Goal: Information Seeking & Learning: Learn about a topic

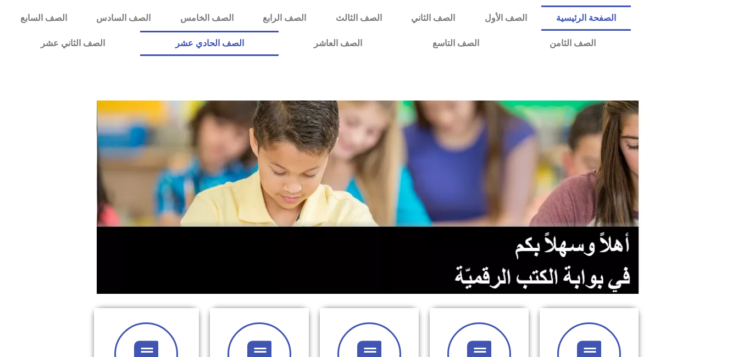
click at [279, 48] on link "الصف الحادي عشر" at bounding box center [209, 43] width 139 height 25
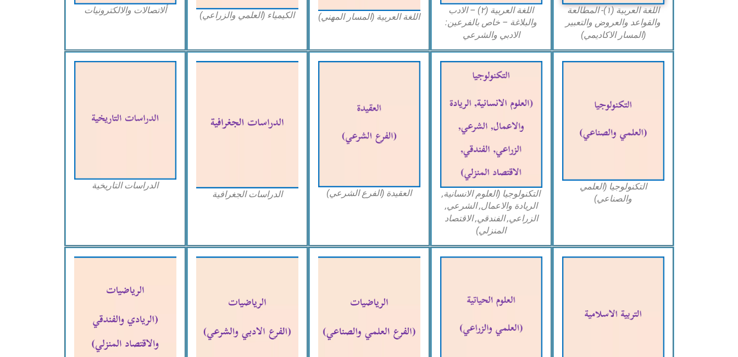
scroll to position [543, 0]
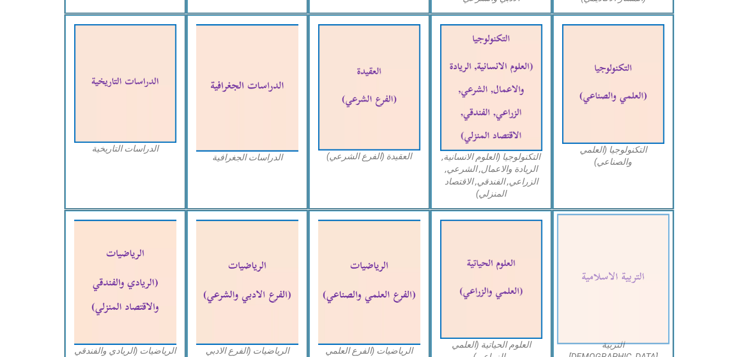
click at [606, 275] on img at bounding box center [613, 279] width 113 height 131
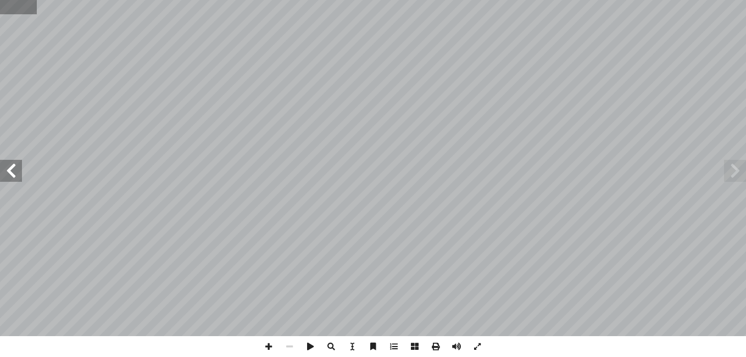
click at [33, 12] on input "text" at bounding box center [18, 7] width 37 height 14
type input "**"
click at [14, 169] on span at bounding box center [11, 171] width 22 height 22
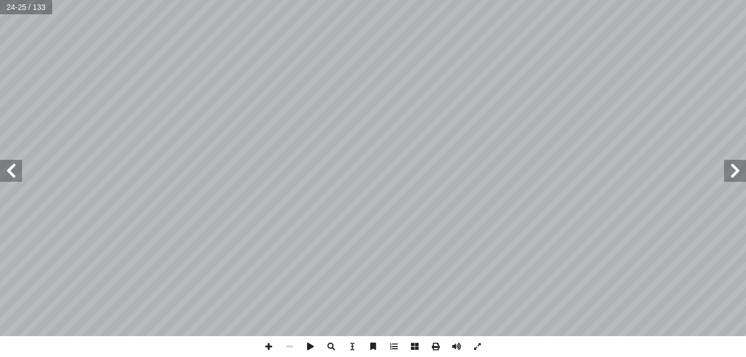
click at [14, 169] on span at bounding box center [11, 171] width 22 height 22
click at [269, 345] on span at bounding box center [268, 346] width 21 height 21
click at [274, 347] on span at bounding box center [268, 346] width 21 height 21
click at [270, 348] on span at bounding box center [268, 346] width 21 height 21
click at [79, 0] on html "الصفحة الرئيسية الصف الأول الصف الثاني الصف الثالث الصف الرابع الصف الخامس الصف…" at bounding box center [373, 50] width 746 height 100
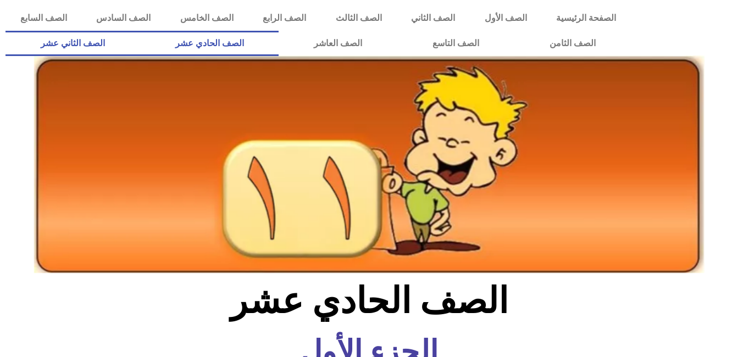
click at [113, 44] on link "الصف الثاني عشر" at bounding box center [72, 43] width 135 height 25
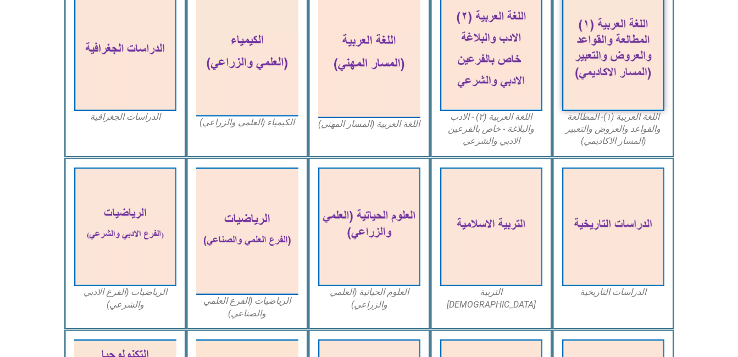
scroll to position [354, 0]
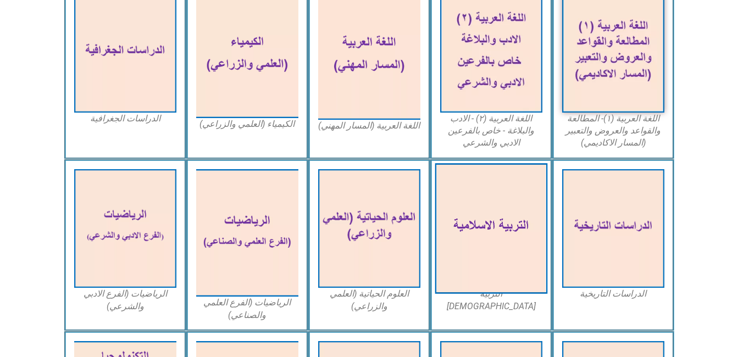
click at [451, 242] on img at bounding box center [491, 228] width 113 height 131
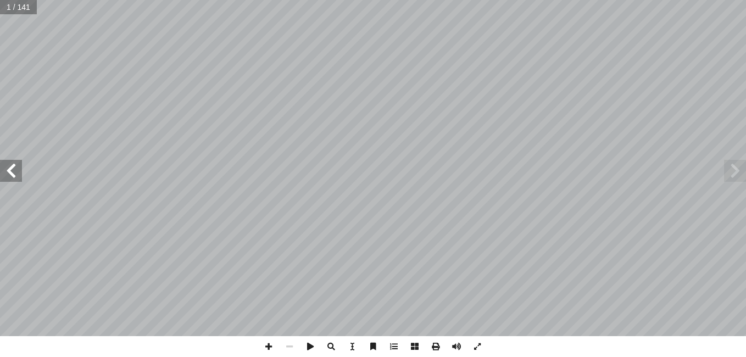
click at [16, 173] on span at bounding box center [11, 171] width 22 height 22
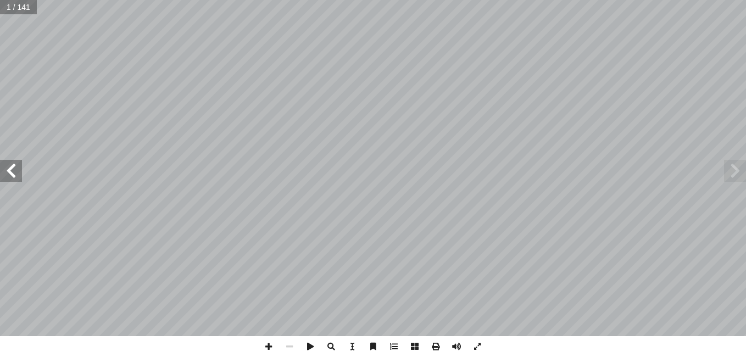
click at [16, 173] on span at bounding box center [11, 171] width 22 height 22
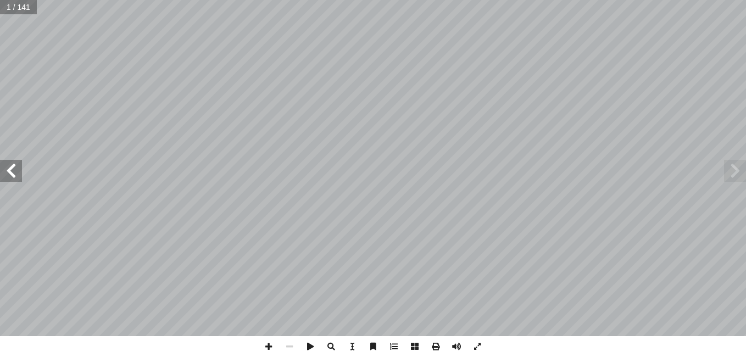
click at [16, 173] on span at bounding box center [11, 171] width 22 height 22
click at [14, 179] on span at bounding box center [11, 171] width 22 height 22
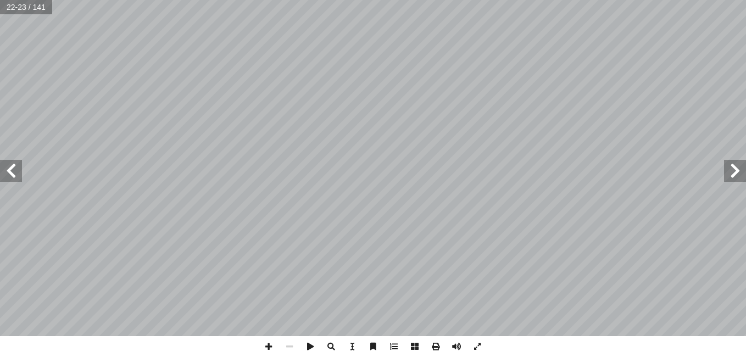
click at [14, 179] on span at bounding box center [11, 171] width 22 height 22
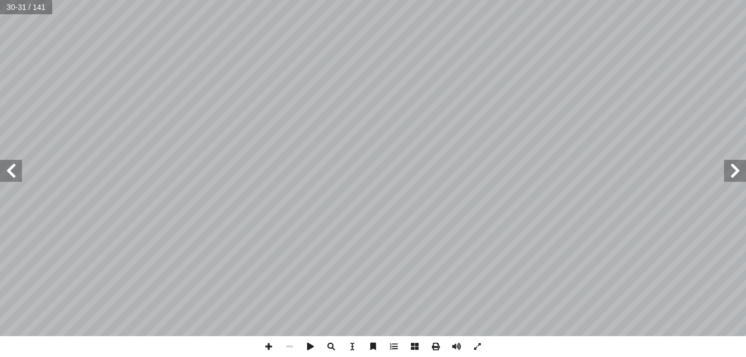
click at [9, 169] on span at bounding box center [11, 171] width 22 height 22
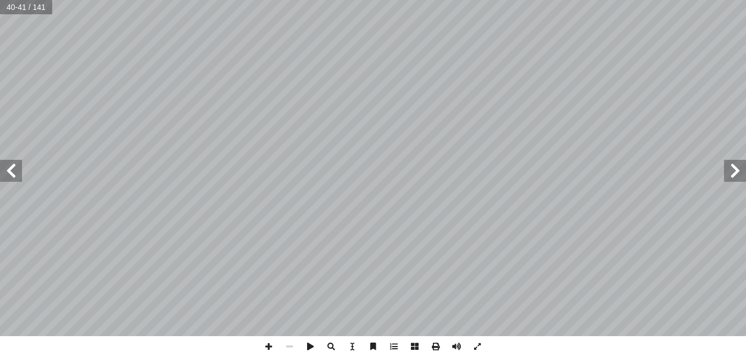
click at [730, 171] on span at bounding box center [735, 171] width 22 height 22
click at [268, 348] on span at bounding box center [268, 346] width 21 height 21
click at [271, 344] on span at bounding box center [268, 346] width 21 height 21
click at [291, 347] on span at bounding box center [289, 346] width 21 height 21
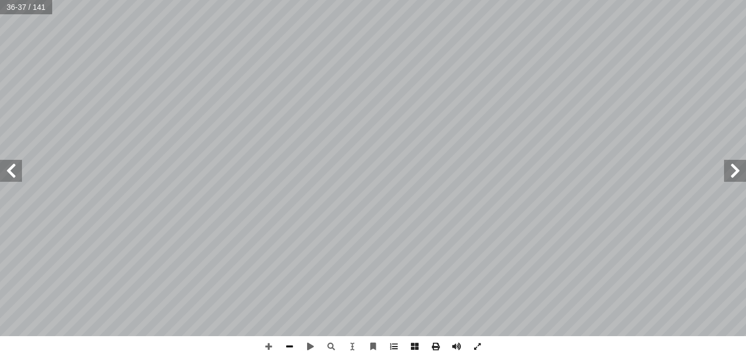
click at [287, 345] on span at bounding box center [289, 346] width 21 height 21
click at [18, 166] on span at bounding box center [11, 171] width 22 height 22
click at [270, 347] on span at bounding box center [268, 346] width 21 height 21
click at [271, 348] on span at bounding box center [268, 346] width 21 height 21
click at [285, 346] on span at bounding box center [289, 346] width 21 height 21
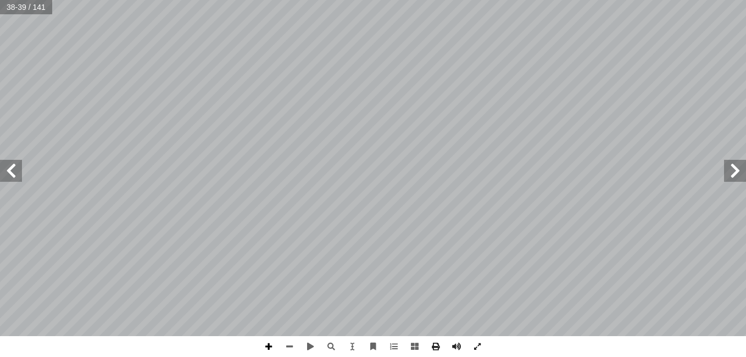
click at [270, 346] on span at bounding box center [268, 346] width 21 height 21
click at [291, 348] on span at bounding box center [289, 346] width 21 height 21
click at [10, 176] on span at bounding box center [11, 171] width 22 height 22
click at [267, 345] on span at bounding box center [268, 346] width 21 height 21
